Goal: Information Seeking & Learning: Learn about a topic

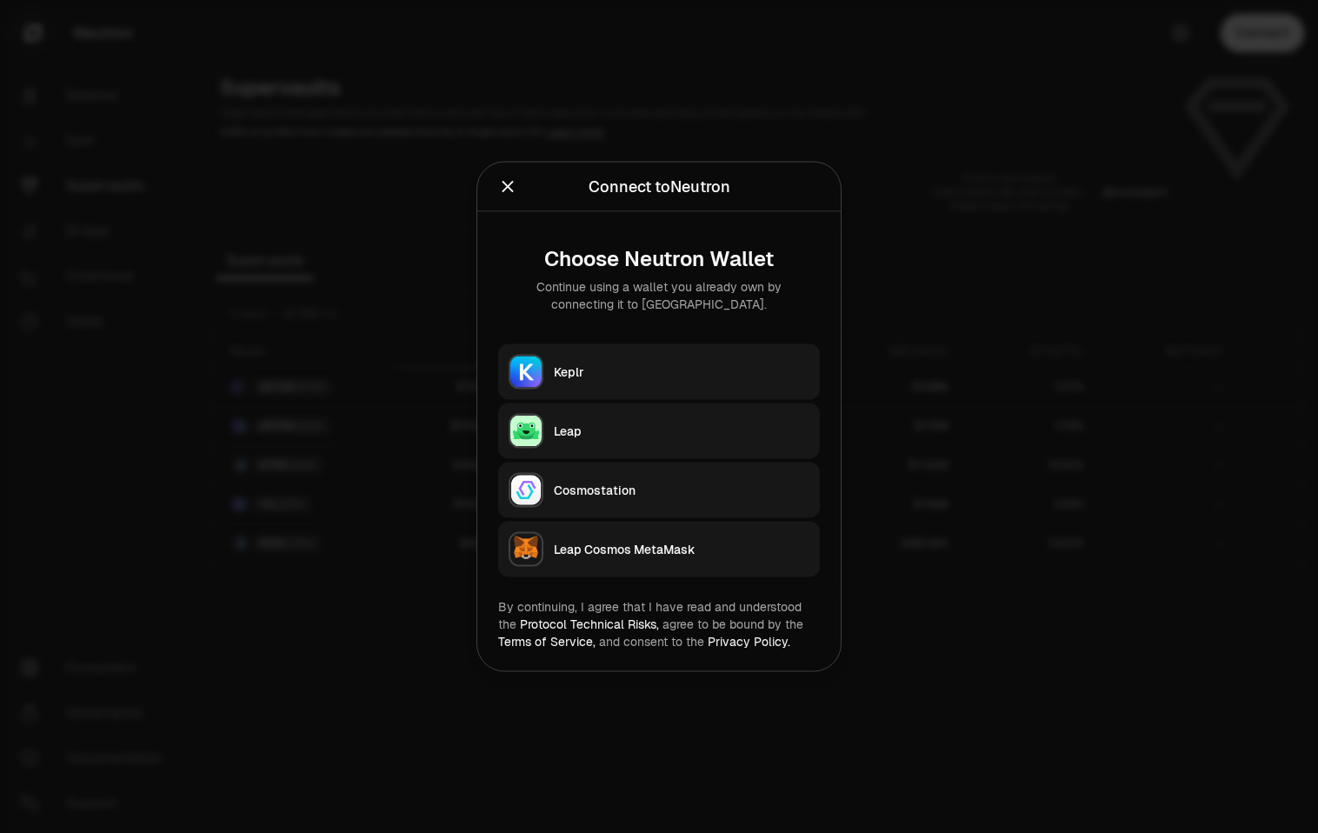
click at [547, 382] on button "Keplr" at bounding box center [659, 372] width 322 height 56
click at [579, 363] on div "Keplr" at bounding box center [682, 371] width 256 height 17
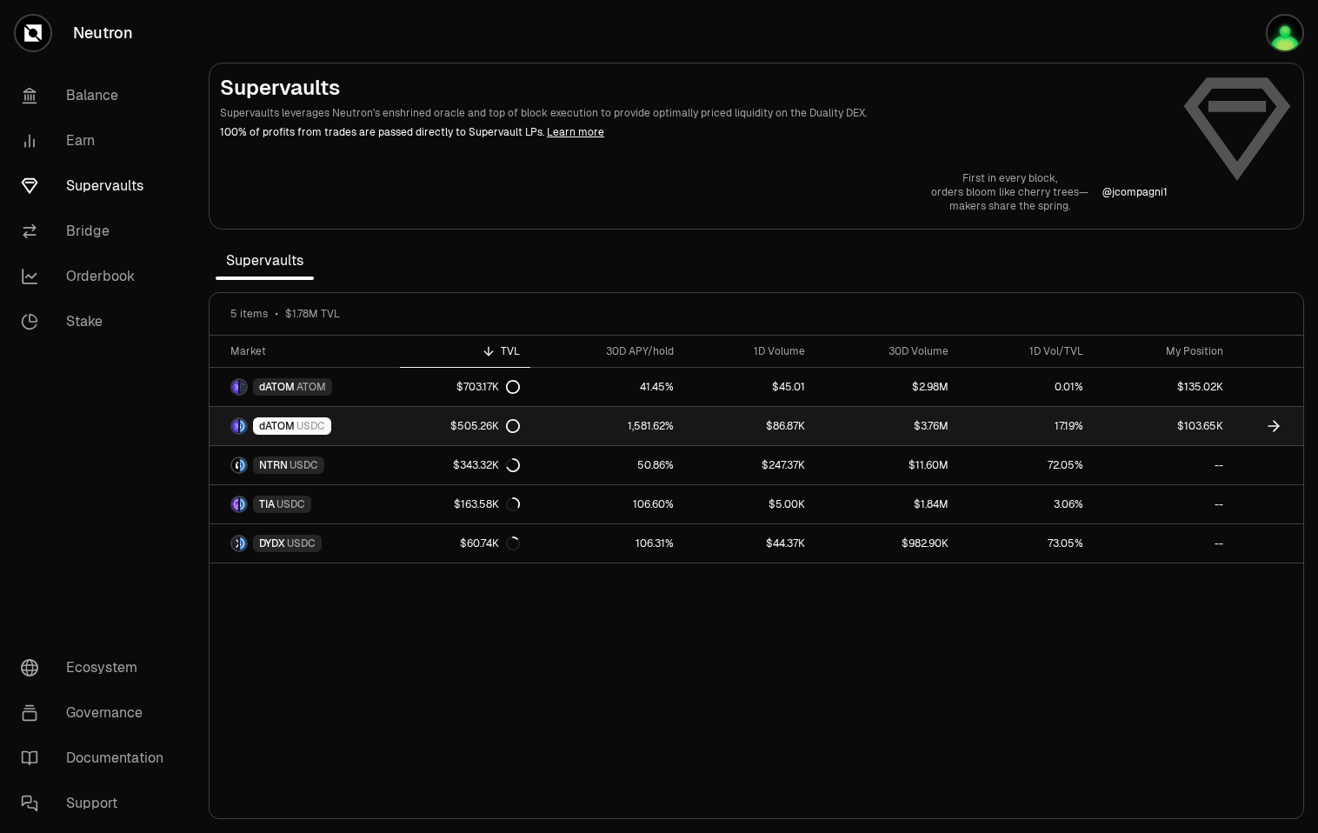
click at [645, 426] on link "1,581.62%" at bounding box center [607, 426] width 155 height 38
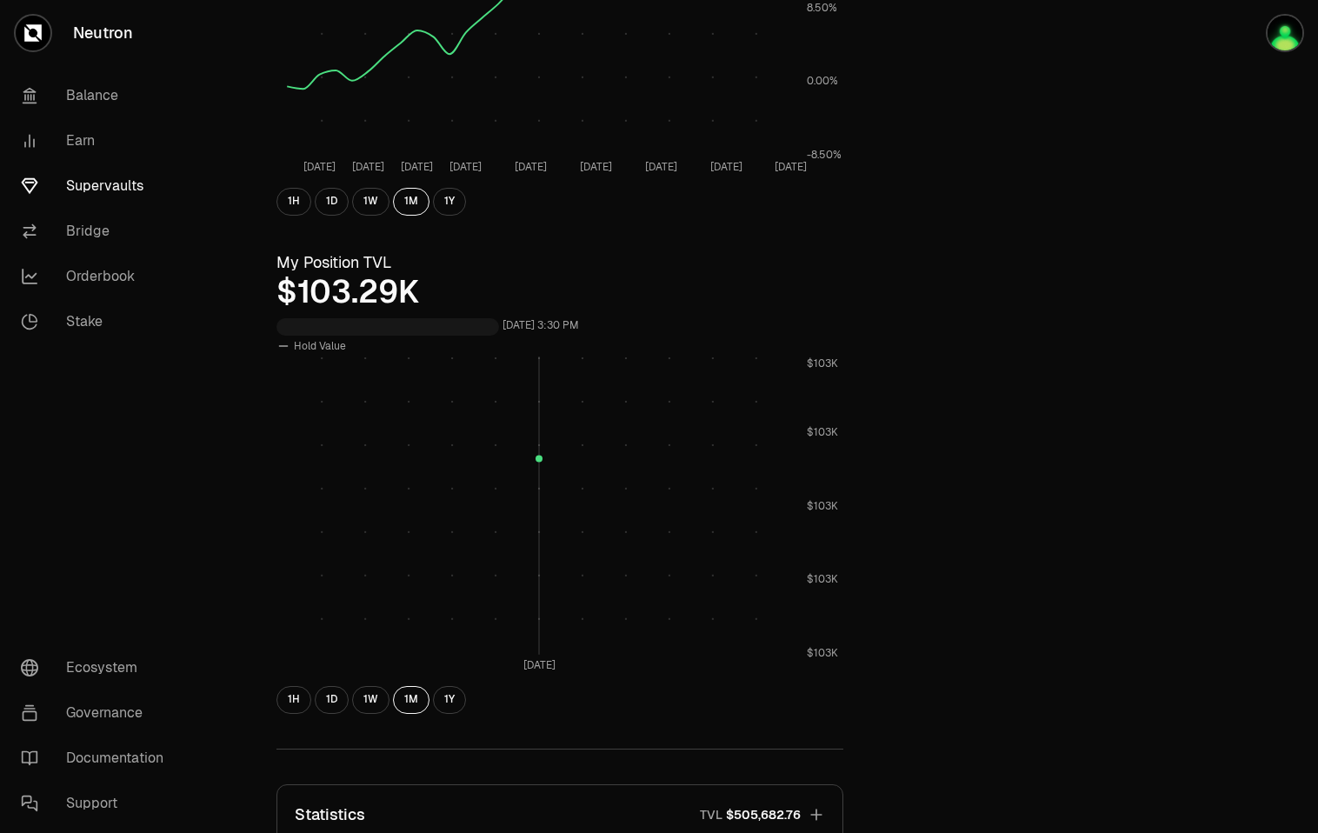
scroll to position [382, 0]
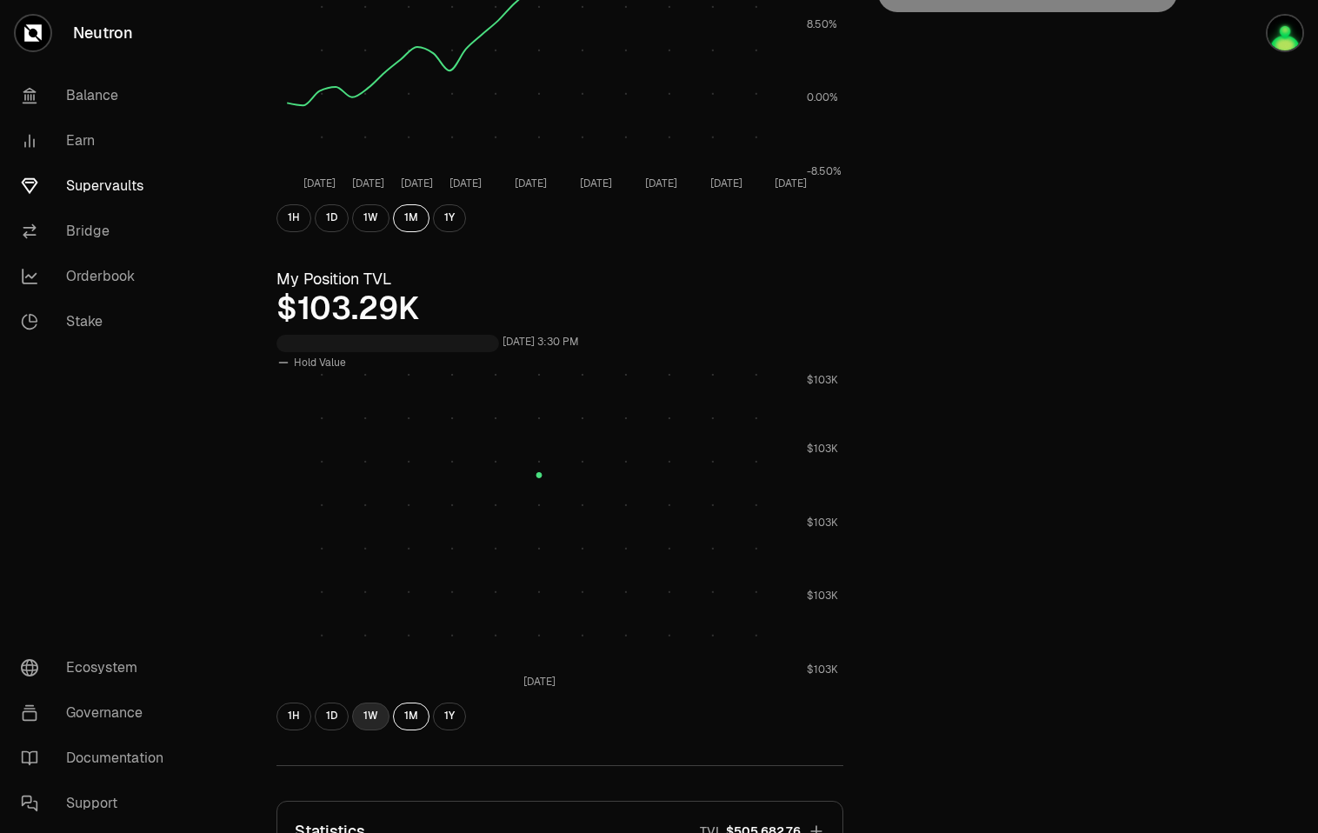
click at [380, 709] on button "1W" at bounding box center [370, 716] width 37 height 28
click at [411, 719] on button "1M" at bounding box center [411, 716] width 37 height 28
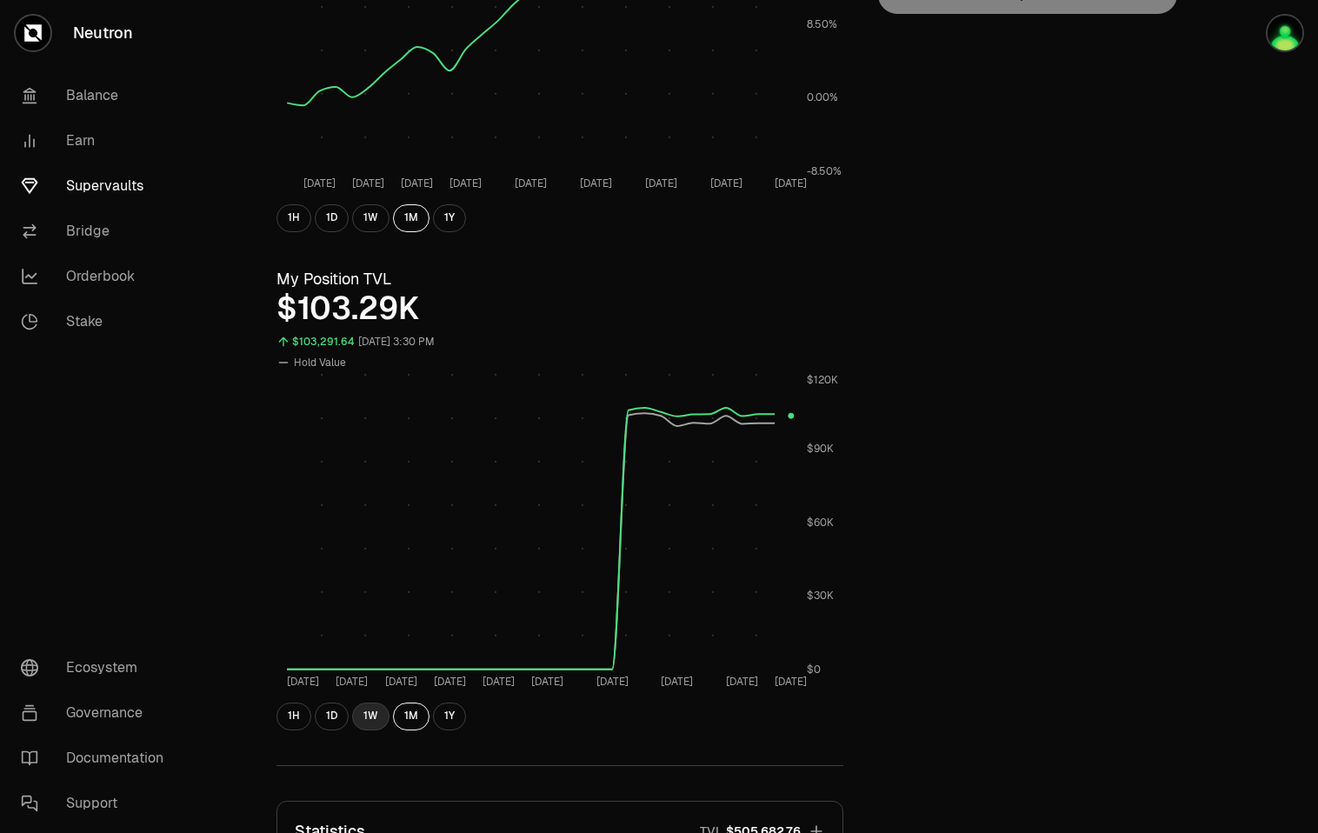
click at [380, 714] on button "1W" at bounding box center [370, 716] width 37 height 28
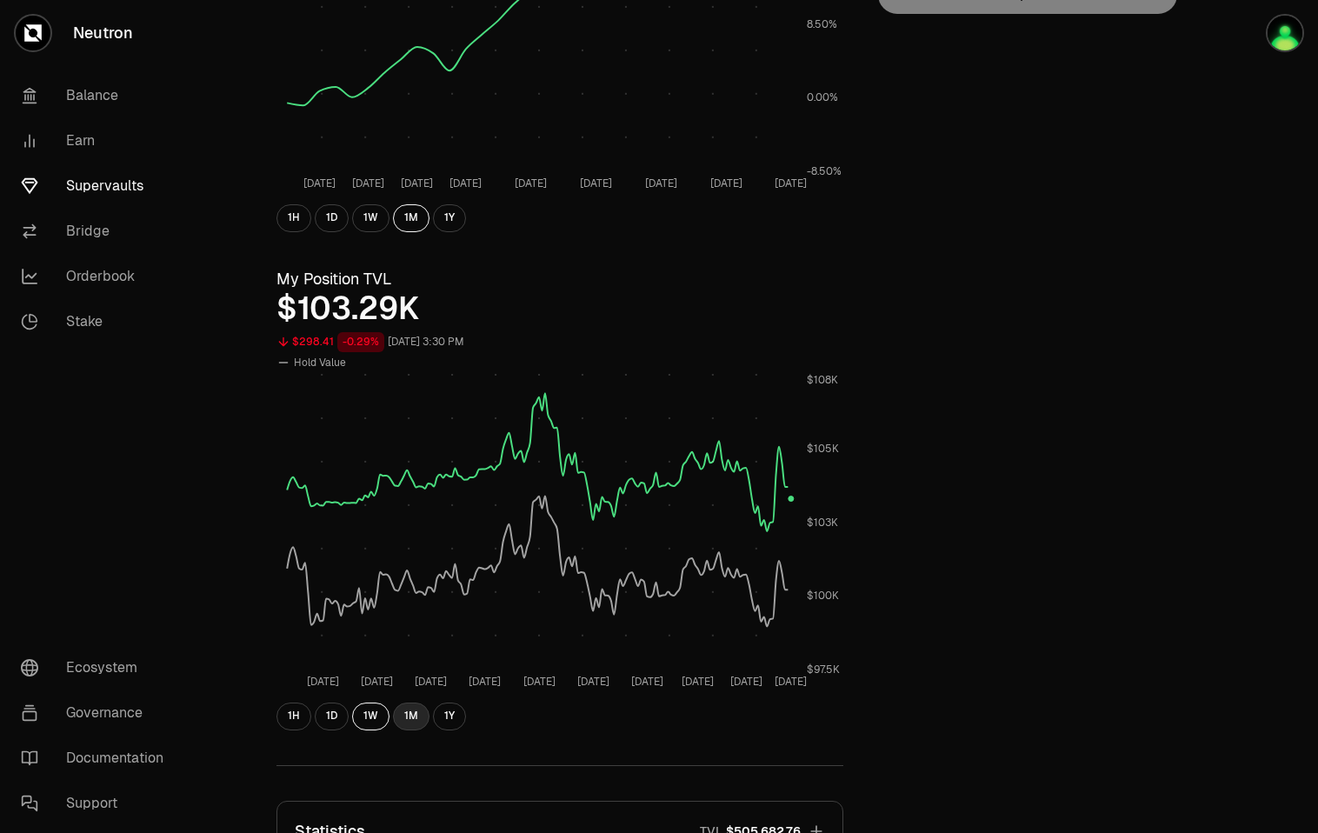
click at [422, 716] on button "1M" at bounding box center [411, 716] width 37 height 28
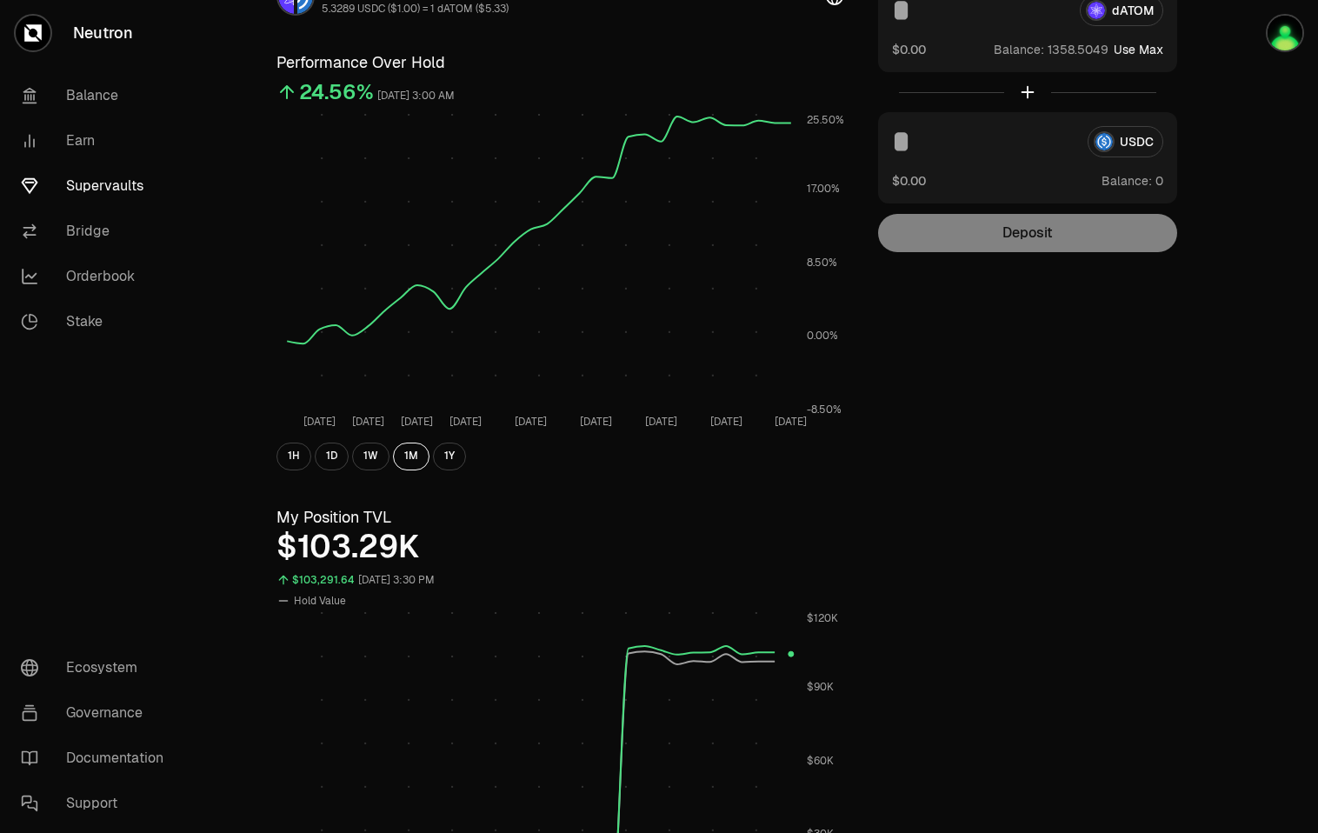
scroll to position [110, 0]
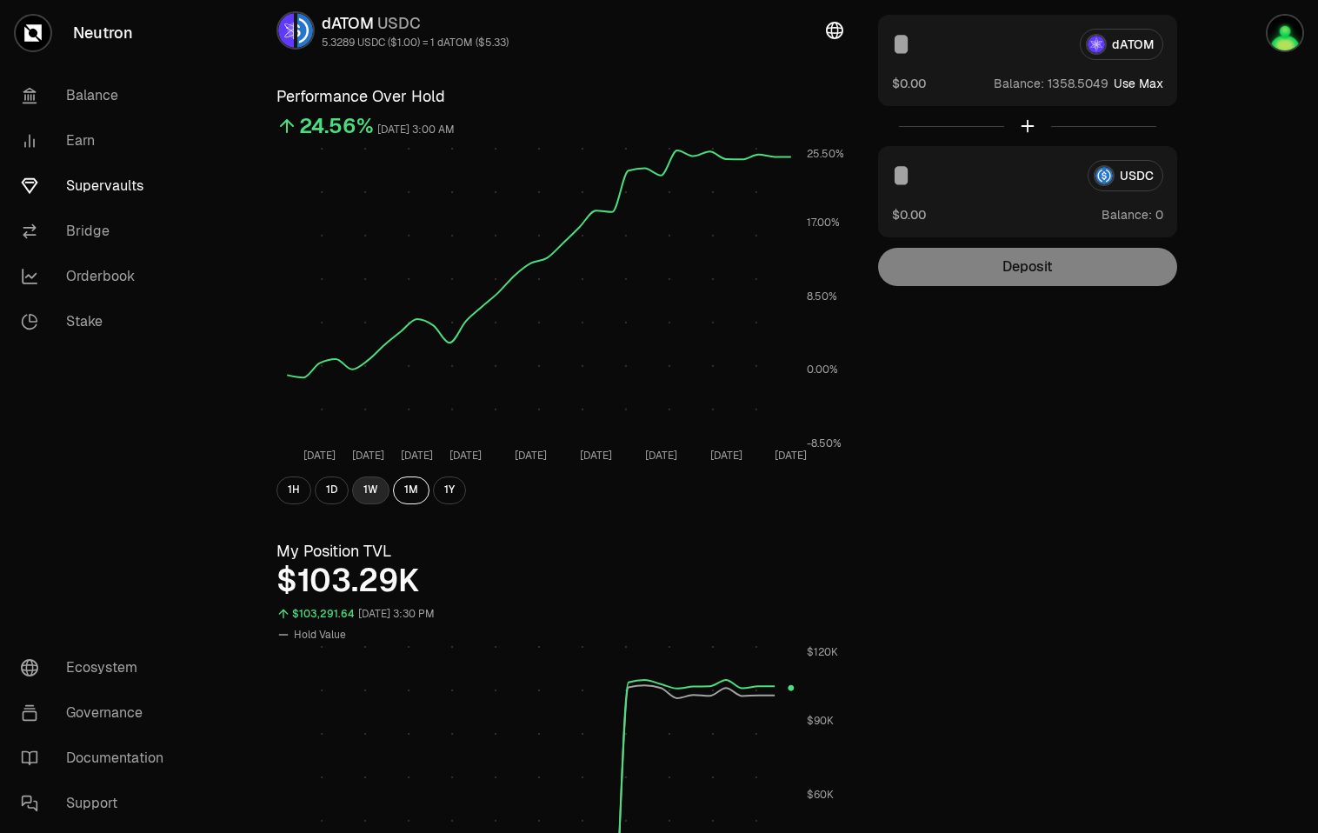
click at [366, 491] on button "1W" at bounding box center [370, 490] width 37 height 28
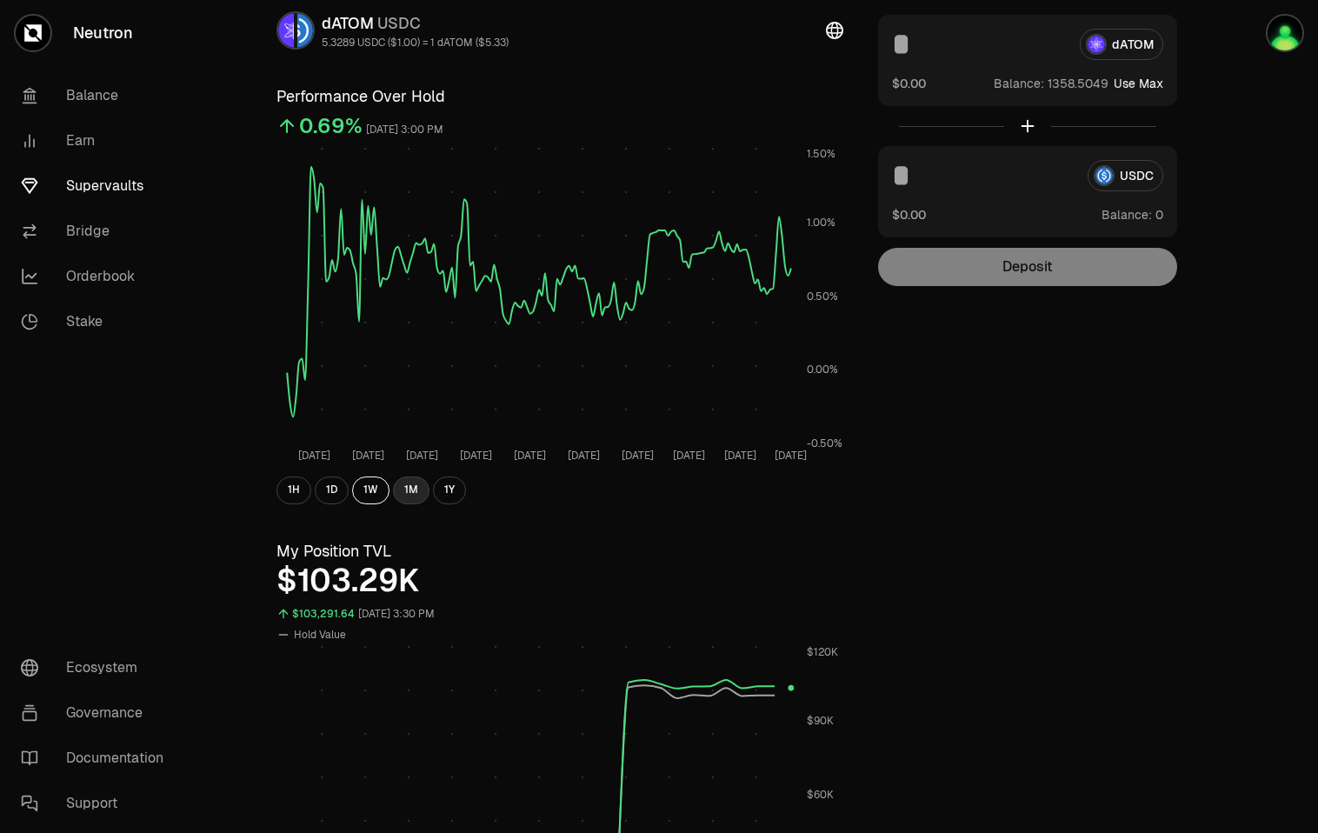
click at [405, 490] on button "1M" at bounding box center [411, 490] width 37 height 28
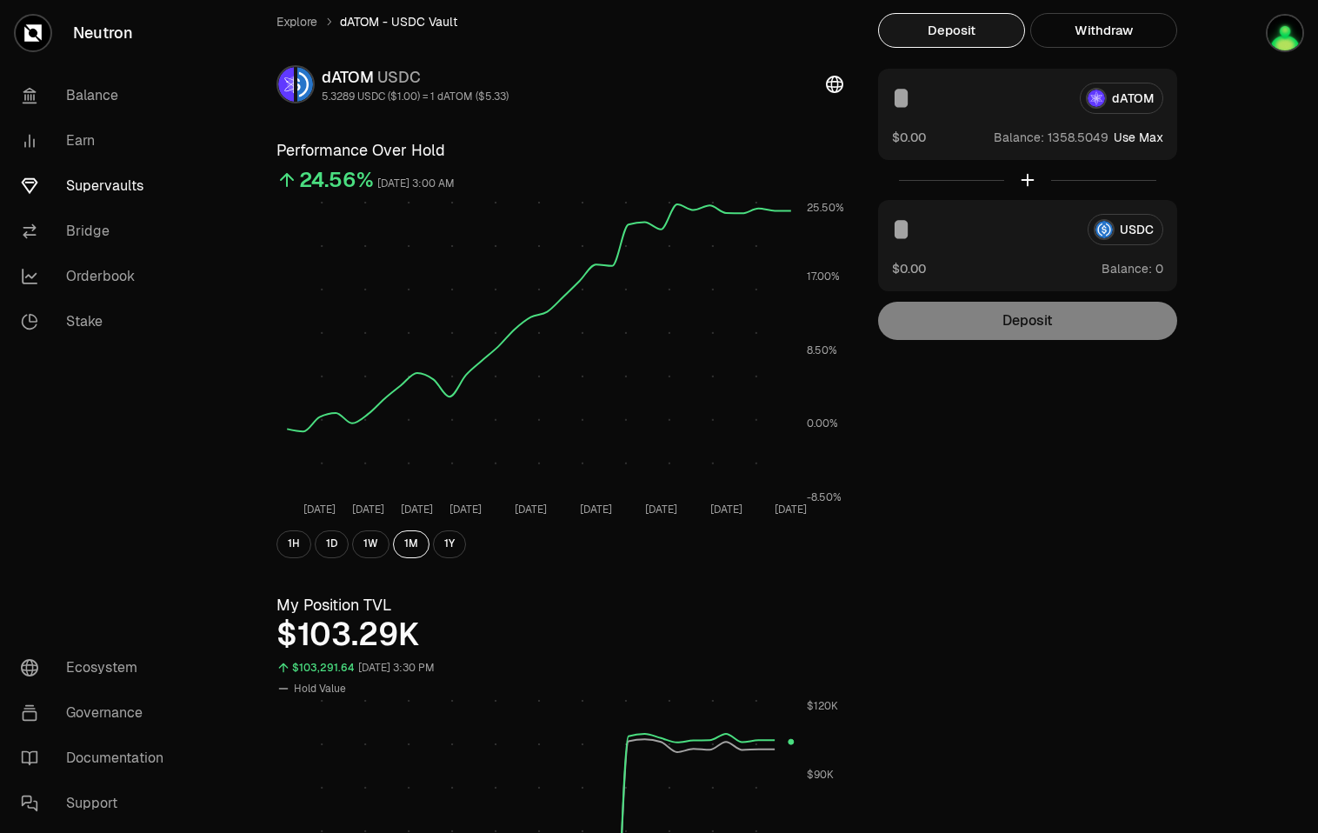
scroll to position [0, 0]
